Goal: Find specific page/section: Find specific page/section

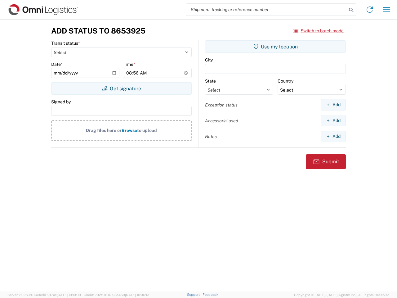
click at [267, 10] on input "search" at bounding box center [266, 10] width 161 height 12
click at [351, 10] on icon at bounding box center [351, 10] width 9 height 9
click at [370, 10] on icon at bounding box center [370, 10] width 10 height 10
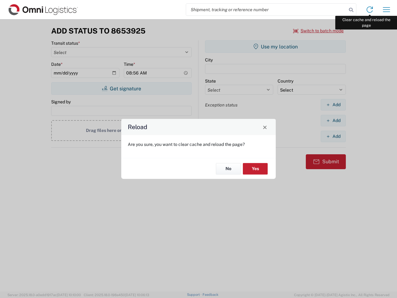
click at [387, 10] on div "Reload Are you sure, you want to clear cache and reload the page? No Yes" at bounding box center [198, 149] width 397 height 298
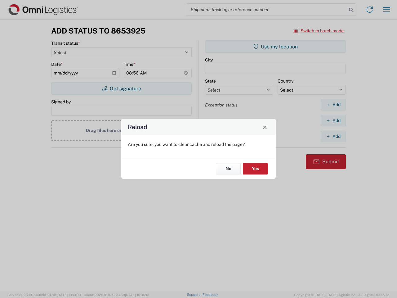
click at [319, 31] on div "Reload Are you sure, you want to clear cache and reload the page? No Yes" at bounding box center [198, 149] width 397 height 298
click at [121, 88] on div "Reload Are you sure, you want to clear cache and reload the page? No Yes" at bounding box center [198, 149] width 397 height 298
click at [276, 47] on div "Reload Are you sure, you want to clear cache and reload the page? No Yes" at bounding box center [198, 149] width 397 height 298
click at [333, 105] on div "Reload Are you sure, you want to clear cache and reload the page? No Yes" at bounding box center [198, 149] width 397 height 298
click at [333, 120] on div "Reload Are you sure, you want to clear cache and reload the page? No Yes" at bounding box center [198, 149] width 397 height 298
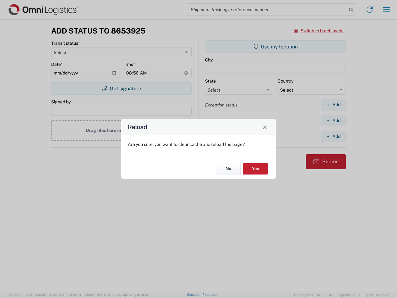
click at [333, 136] on div "Reload Are you sure, you want to clear cache and reload the page? No Yes" at bounding box center [198, 149] width 397 height 298
